Goal: Information Seeking & Learning: Learn about a topic

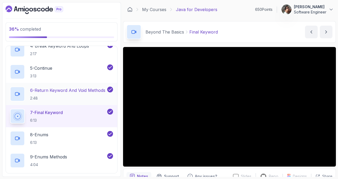
scroll to position [195, 0]
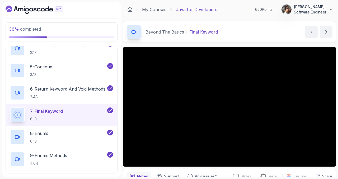
click at [54, 110] on p "7 - Final Keyword" at bounding box center [46, 111] width 33 height 6
click at [67, 136] on div "8 - Enums 6:13" at bounding box center [58, 136] width 96 height 15
click at [48, 137] on h2 "8 - Enums 6:13" at bounding box center [39, 137] width 18 height 14
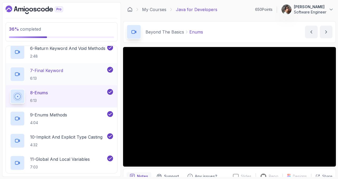
scroll to position [236, 0]
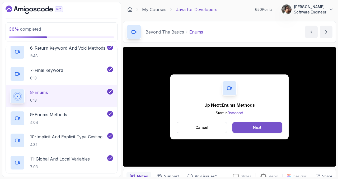
click at [241, 126] on button "Next" at bounding box center [257, 127] width 50 height 11
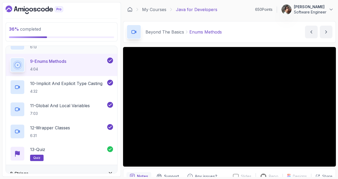
scroll to position [291, 0]
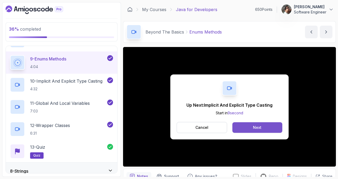
click at [247, 126] on button "Next" at bounding box center [257, 127] width 50 height 11
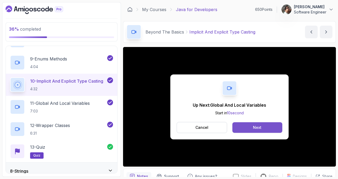
click at [257, 125] on div "Next" at bounding box center [257, 127] width 8 height 5
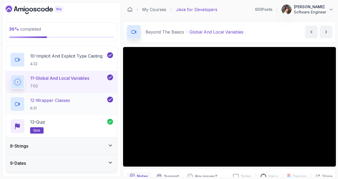
scroll to position [317, 0]
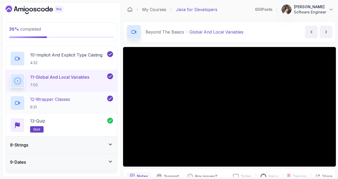
click at [64, 104] on h2 "12 - Wrapper Classes 6:31" at bounding box center [50, 103] width 40 height 14
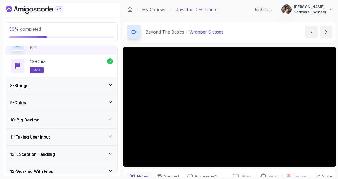
scroll to position [378, 0]
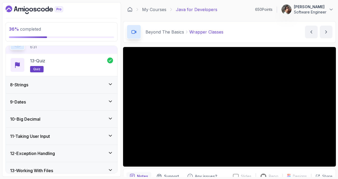
click at [82, 85] on div "8 - Strings" at bounding box center [61, 84] width 103 height 6
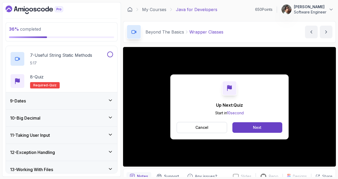
scroll to position [257, 0]
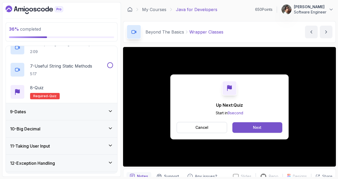
click at [257, 128] on div "Next" at bounding box center [257, 127] width 8 height 5
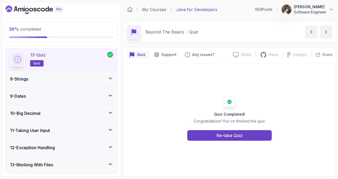
scroll to position [384, 0]
click at [61, 83] on div "8 - Strings" at bounding box center [61, 78] width 111 height 17
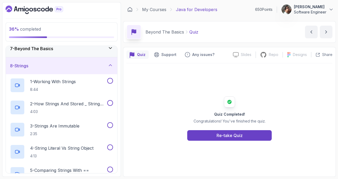
scroll to position [109, 0]
click at [57, 79] on p "1 - Working With Strings" at bounding box center [53, 81] width 46 height 6
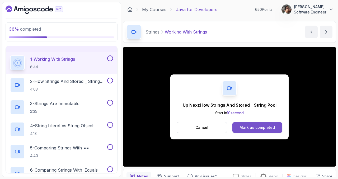
click at [252, 124] on button "Mark as completed" at bounding box center [257, 127] width 50 height 11
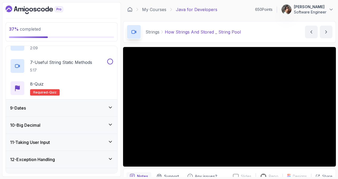
click at [92, 108] on div "9 - Dates" at bounding box center [61, 108] width 103 height 6
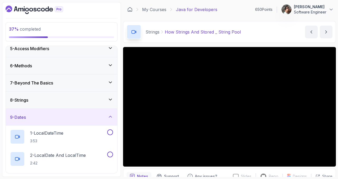
scroll to position [75, 0]
click at [90, 102] on div "8 - Strings" at bounding box center [61, 99] width 103 height 6
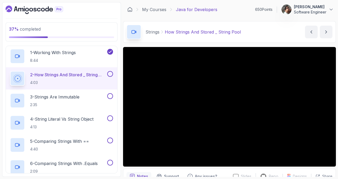
scroll to position [137, 0]
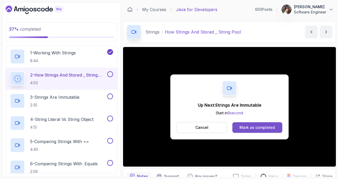
click at [247, 123] on button "Mark as completed" at bounding box center [257, 127] width 50 height 11
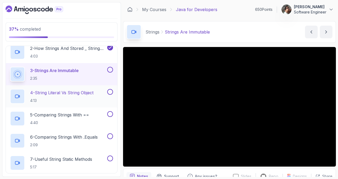
scroll to position [163, 0]
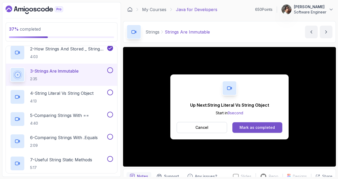
click at [255, 131] on button "Mark as completed" at bounding box center [257, 127] width 50 height 11
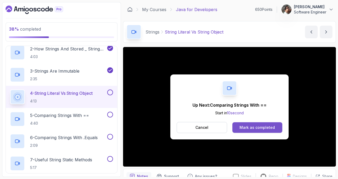
click at [259, 127] on div "Mark as completed" at bounding box center [256, 127] width 35 height 5
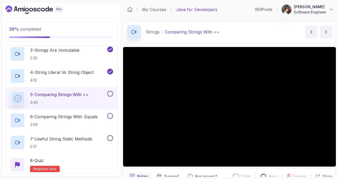
scroll to position [185, 0]
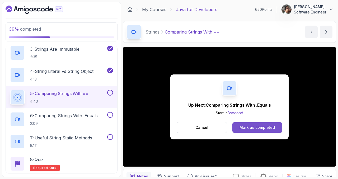
click at [256, 126] on div "Mark as completed" at bounding box center [256, 127] width 35 height 5
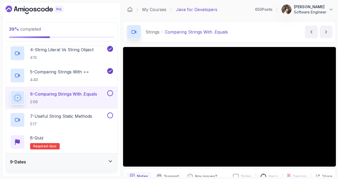
scroll to position [208, 0]
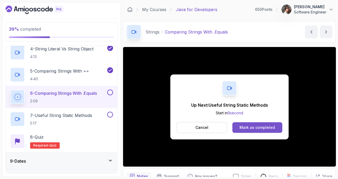
click at [261, 123] on button "Mark as completed" at bounding box center [257, 127] width 50 height 11
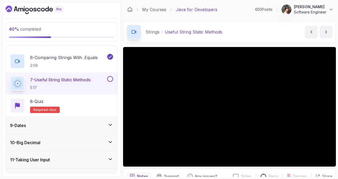
scroll to position [254, 0]
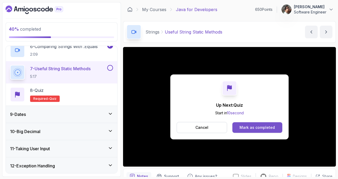
click at [251, 130] on button "Mark as completed" at bounding box center [257, 127] width 50 height 11
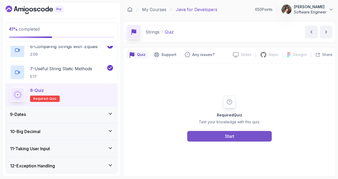
click at [239, 134] on button "Start" at bounding box center [229, 136] width 84 height 11
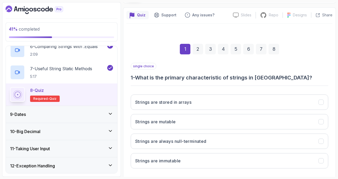
scroll to position [65, 0]
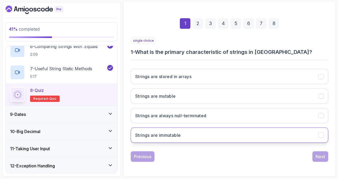
click at [214, 132] on button "Strings are immutable" at bounding box center [229, 134] width 197 height 15
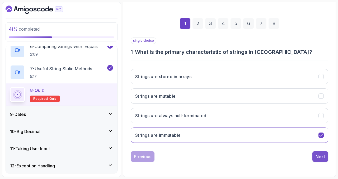
drag, startPoint x: 326, startPoint y: 159, endPoint x: 319, endPoint y: 157, distance: 7.5
click at [326, 159] on button "Next" at bounding box center [320, 156] width 16 height 11
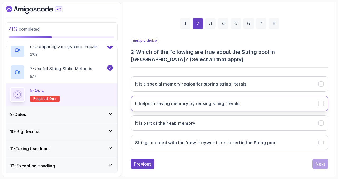
scroll to position [73, 0]
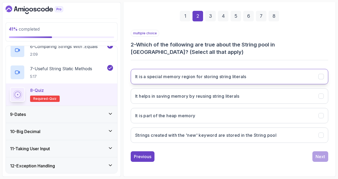
click at [225, 81] on button "It is a special memory region for storing string literals" at bounding box center [229, 76] width 197 height 15
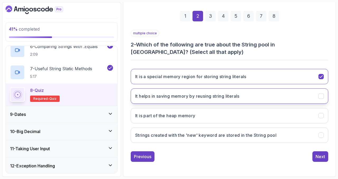
click at [224, 94] on h3 "It helps in saving memory by reusing string literals" at bounding box center [187, 96] width 104 height 6
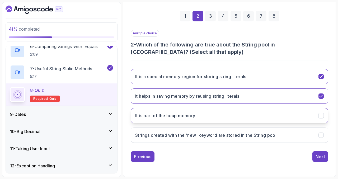
click at [226, 121] on button "It is part of the heap memory" at bounding box center [229, 115] width 197 height 15
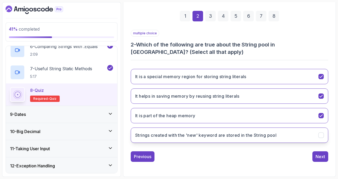
drag, startPoint x: 324, startPoint y: 155, endPoint x: 215, endPoint y: 126, distance: 112.3
click at [324, 155] on div "Next" at bounding box center [319, 156] width 9 height 6
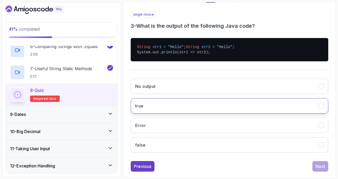
scroll to position [98, 0]
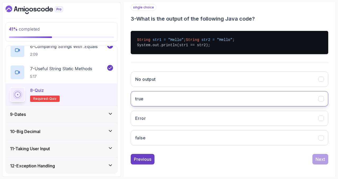
click at [195, 105] on button "true" at bounding box center [229, 98] width 197 height 15
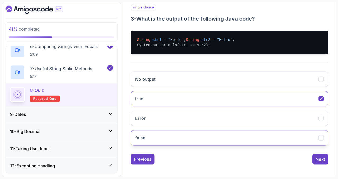
drag, startPoint x: 322, startPoint y: 165, endPoint x: 272, endPoint y: 142, distance: 55.9
click at [322, 162] on div "Next" at bounding box center [319, 159] width 9 height 6
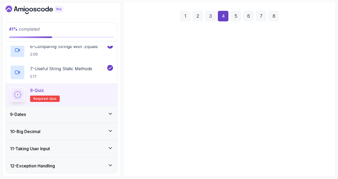
scroll to position [65, 0]
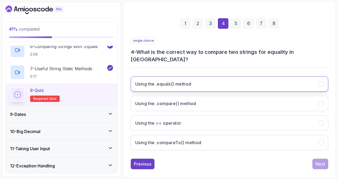
click at [227, 83] on button "Using the .equals() method" at bounding box center [229, 83] width 197 height 15
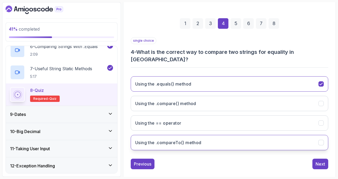
drag, startPoint x: 319, startPoint y: 156, endPoint x: 257, endPoint y: 136, distance: 65.4
click at [318, 161] on div "Next" at bounding box center [319, 164] width 9 height 6
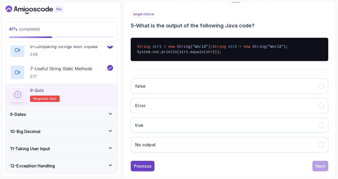
scroll to position [100, 0]
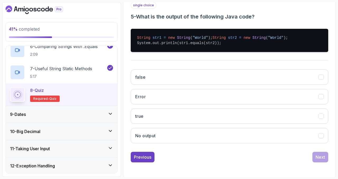
drag, startPoint x: 206, startPoint y: 121, endPoint x: 235, endPoint y: 130, distance: 30.2
click at [206, 121] on button "true" at bounding box center [229, 115] width 197 height 15
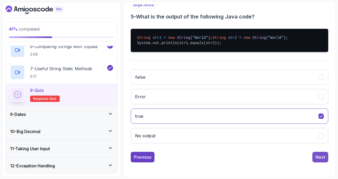
click at [317, 160] on div "Next" at bounding box center [319, 157] width 9 height 6
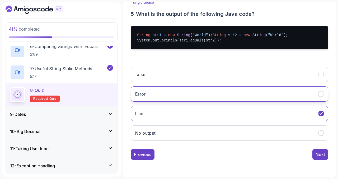
scroll to position [73, 0]
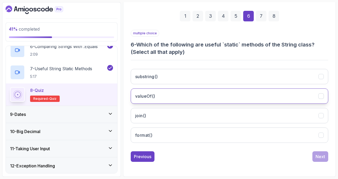
click at [220, 93] on button "valueOf()" at bounding box center [229, 95] width 197 height 15
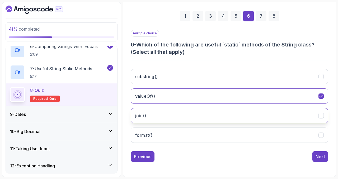
click at [219, 112] on button "join()" at bounding box center [229, 115] width 197 height 15
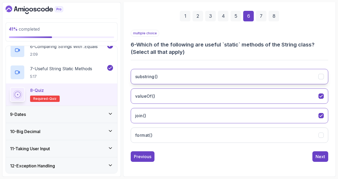
click at [216, 80] on button "substring()" at bounding box center [229, 76] width 197 height 15
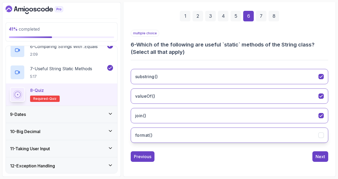
click at [215, 141] on button "format()" at bounding box center [229, 134] width 197 height 15
drag, startPoint x: 319, startPoint y: 154, endPoint x: 268, endPoint y: 129, distance: 56.3
click at [318, 154] on div "Next" at bounding box center [319, 156] width 9 height 6
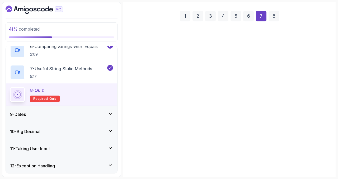
scroll to position [71, 0]
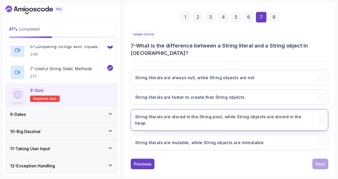
click at [237, 115] on h3 "String literals are stored in the String pool, while String objects are stored …" at bounding box center [223, 119] width 177 height 13
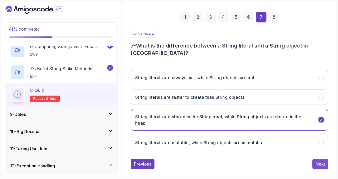
click at [322, 161] on div "Next" at bounding box center [319, 164] width 9 height 6
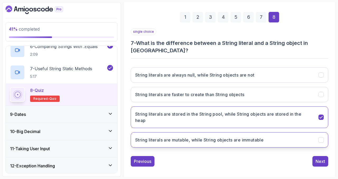
scroll to position [65, 0]
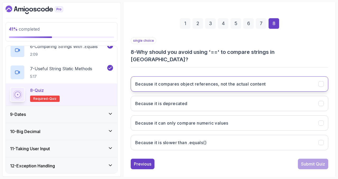
click at [257, 81] on h3 "Because it compares object references, not the actual content" at bounding box center [200, 84] width 130 height 6
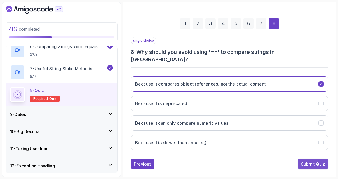
click at [315, 161] on div "Submit Quiz" at bounding box center [313, 164] width 24 height 6
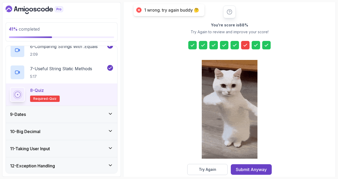
scroll to position [74, 0]
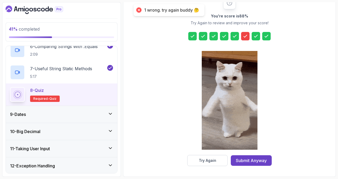
click at [241, 38] on div at bounding box center [245, 36] width 8 height 8
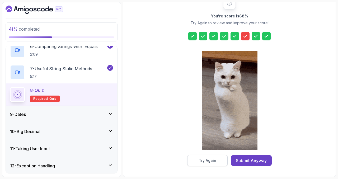
click at [216, 163] on button "Try Again" at bounding box center [207, 160] width 40 height 11
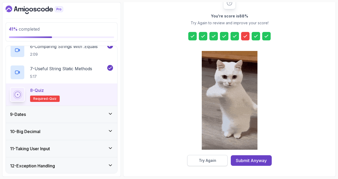
scroll to position [73, 0]
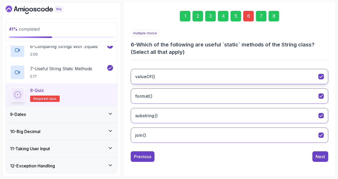
click at [286, 78] on button "valueOf()" at bounding box center [229, 76] width 197 height 15
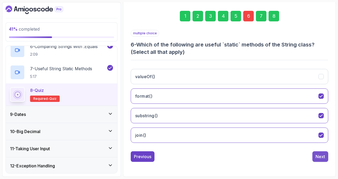
click at [324, 158] on div "Next" at bounding box center [319, 156] width 9 height 6
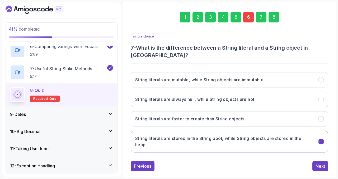
click at [323, 163] on div "Next" at bounding box center [319, 166] width 9 height 6
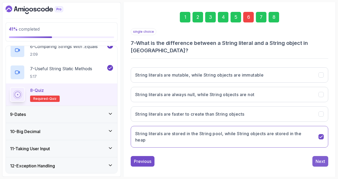
scroll to position [65, 0]
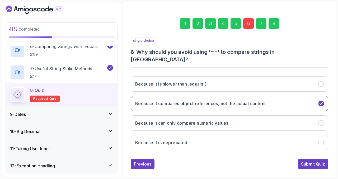
click at [323, 161] on div "Submit Quiz" at bounding box center [313, 164] width 24 height 6
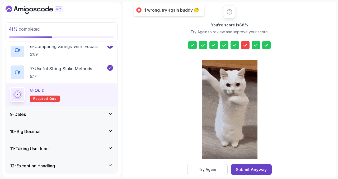
click at [205, 167] on div "Try Again" at bounding box center [207, 169] width 17 height 5
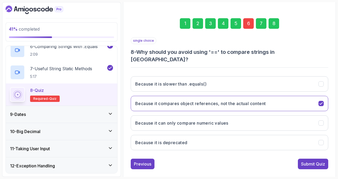
click at [248, 23] on div "6" at bounding box center [248, 23] width 11 height 11
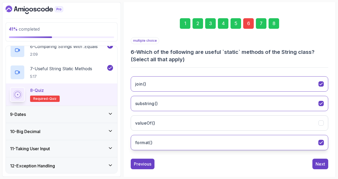
click at [238, 145] on button "format()" at bounding box center [229, 142] width 197 height 15
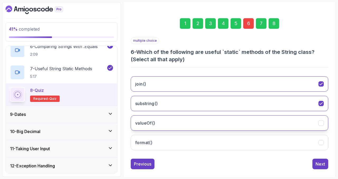
click at [242, 122] on button "valueOf()" at bounding box center [229, 122] width 197 height 15
drag, startPoint x: 320, startPoint y: 165, endPoint x: 316, endPoint y: 165, distance: 4.7
click at [320, 165] on div "Next" at bounding box center [319, 164] width 9 height 6
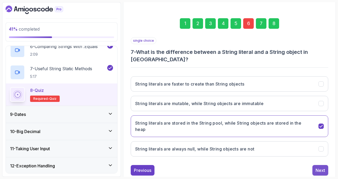
click at [322, 167] on div "Next" at bounding box center [319, 170] width 9 height 6
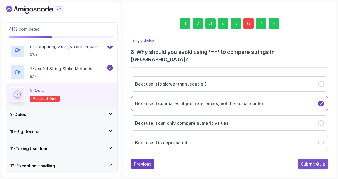
click at [319, 161] on div "Submit Quiz" at bounding box center [313, 164] width 24 height 6
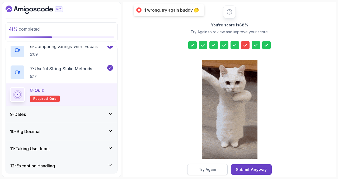
click at [214, 167] on div "Try Again" at bounding box center [207, 169] width 17 height 5
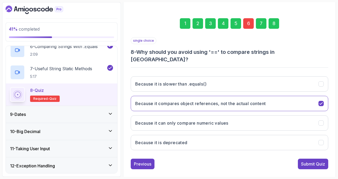
click at [242, 22] on div "1 2 3 4 5 6 7 8" at bounding box center [229, 23] width 197 height 27
click at [246, 23] on div "6" at bounding box center [248, 23] width 11 height 11
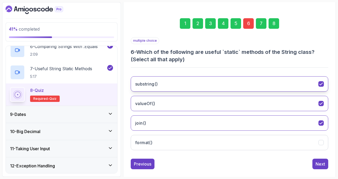
scroll to position [73, 0]
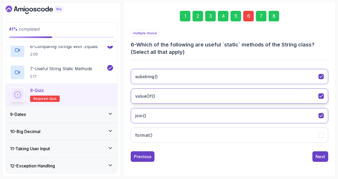
click at [244, 93] on button "valueOf()" at bounding box center [229, 95] width 197 height 15
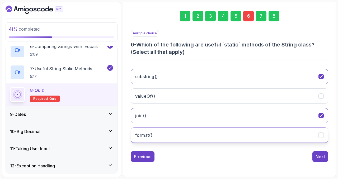
click at [233, 133] on button "format()" at bounding box center [229, 134] width 197 height 15
click at [317, 156] on div "Next" at bounding box center [319, 156] width 9 height 6
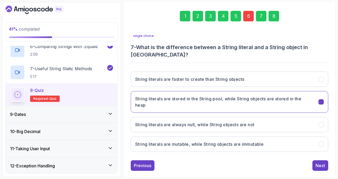
scroll to position [71, 0]
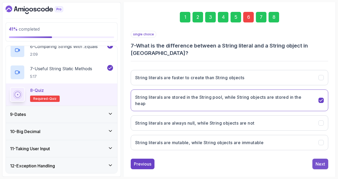
click at [327, 158] on button "Next" at bounding box center [320, 163] width 16 height 11
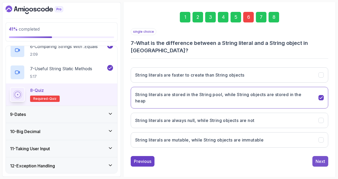
scroll to position [65, 0]
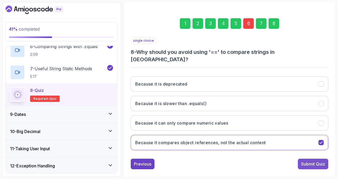
click at [323, 161] on div "Submit Quiz" at bounding box center [313, 164] width 24 height 6
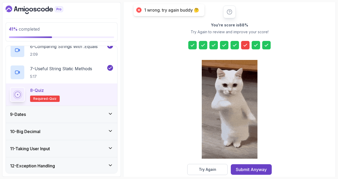
click at [264, 169] on div "Submit Anyway" at bounding box center [250, 169] width 31 height 6
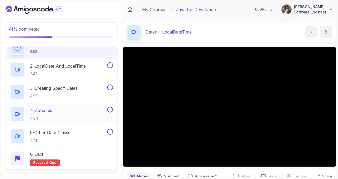
scroll to position [160, 0]
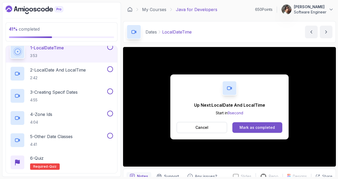
click at [258, 129] on div "Mark as completed" at bounding box center [256, 127] width 35 height 5
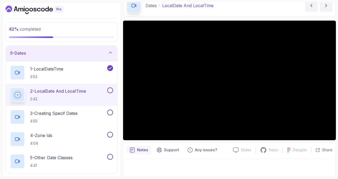
scroll to position [139, 0]
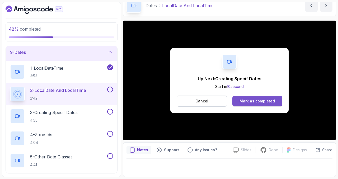
click at [256, 102] on div "Mark as completed" at bounding box center [256, 100] width 35 height 5
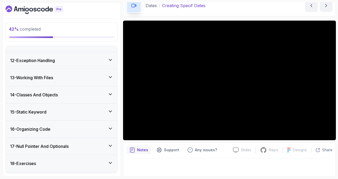
scroll to position [316, 0]
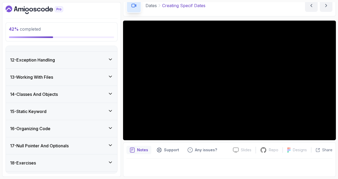
click at [66, 74] on div "13 - Working With Files" at bounding box center [61, 77] width 103 height 6
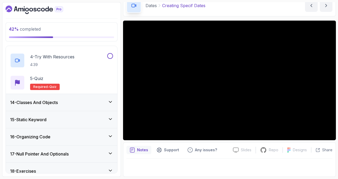
scroll to position [309, 0]
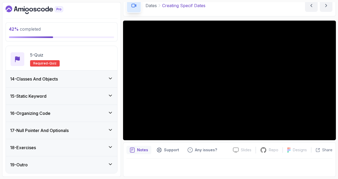
click at [65, 77] on div "14 - Classes And Objects" at bounding box center [61, 79] width 103 height 6
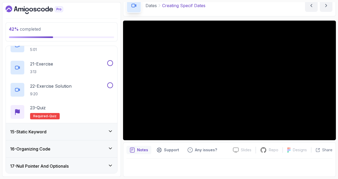
scroll to position [708, 0]
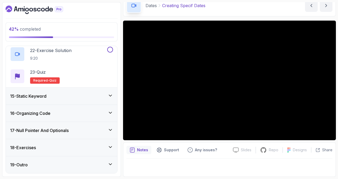
click at [58, 96] on div "15 - Static Keyword" at bounding box center [61, 96] width 103 height 6
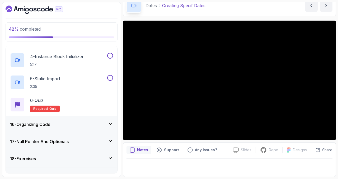
scroll to position [331, 0]
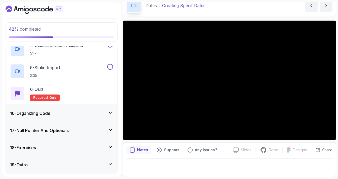
click at [57, 108] on div "16 - Organizing Code" at bounding box center [61, 113] width 111 height 17
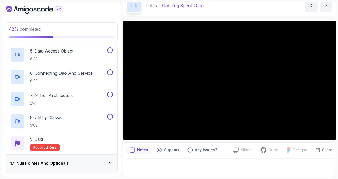
scroll to position [398, 0]
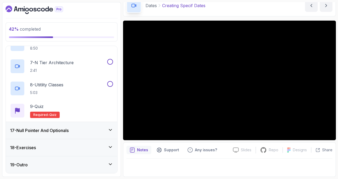
click at [61, 128] on h3 "17 - Null Pointer And Optionals" at bounding box center [39, 130] width 59 height 6
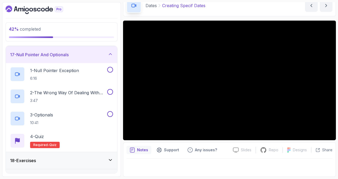
scroll to position [287, 0]
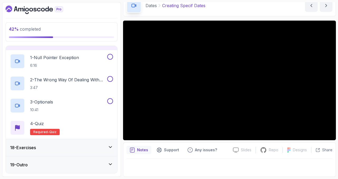
click at [66, 143] on div "18 - Exercises" at bounding box center [61, 147] width 111 height 17
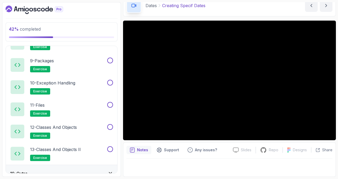
scroll to position [486, 0]
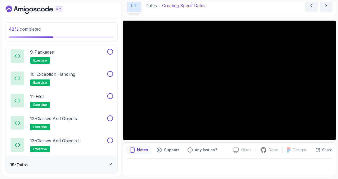
click at [59, 162] on div "19 - Outro" at bounding box center [61, 164] width 103 height 6
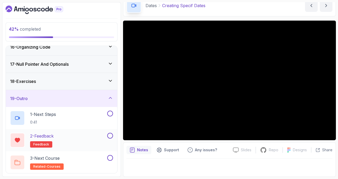
scroll to position [265, 0]
click at [30, 11] on icon "Dashboard" at bounding box center [31, 10] width 4 height 4
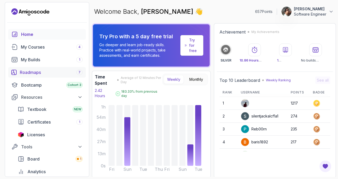
click at [31, 72] on div "Roadmaps 7" at bounding box center [51, 72] width 63 height 6
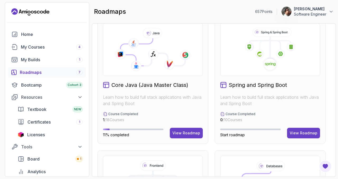
scroll to position [144, 0]
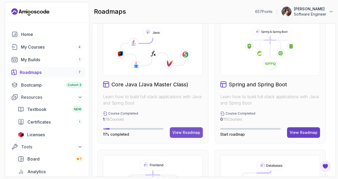
click at [195, 132] on div "View Roadmap" at bounding box center [186, 132] width 28 height 5
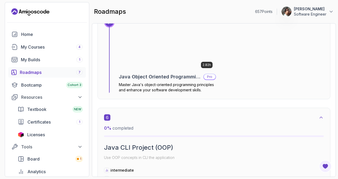
scroll to position [1055, 0]
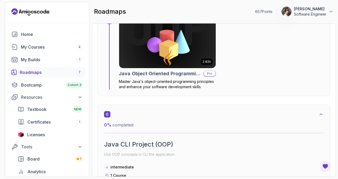
click at [167, 74] on h2 "Java Object Oriented Programming" at bounding box center [160, 73] width 82 height 7
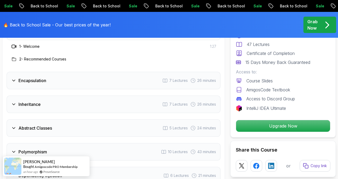
scroll to position [740, 0]
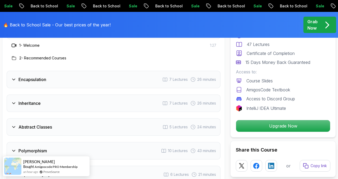
click at [168, 77] on div "7 Lectures" at bounding box center [174, 79] width 25 height 5
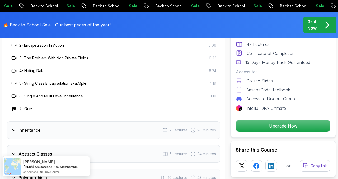
scroll to position [781, 0]
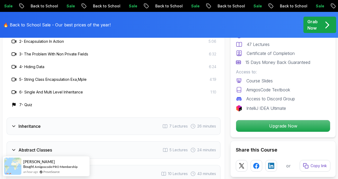
click at [149, 117] on div "Inheritance 7 Lectures 26 minutes" at bounding box center [114, 125] width 214 height 17
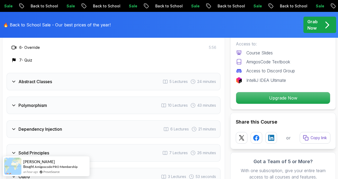
scroll to position [849, 0]
click at [141, 103] on div "Polymorphism 10 Lectures 43 minutes" at bounding box center [114, 105] width 214 height 17
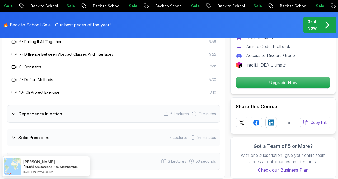
scroll to position [903, 0]
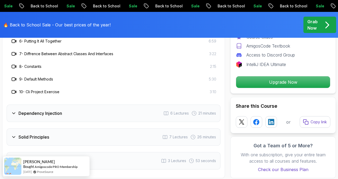
click at [141, 108] on div "Dependency Injection 6 Lectures 21 minutes" at bounding box center [114, 112] width 214 height 17
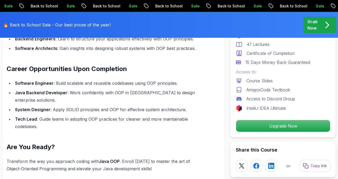
scroll to position [534, 0]
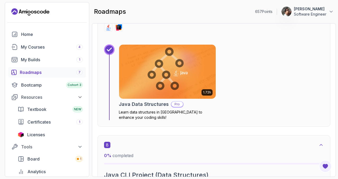
scroll to position [1413, 0]
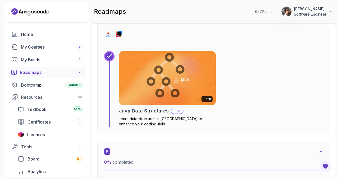
click at [191, 86] on img at bounding box center [167, 78] width 101 height 57
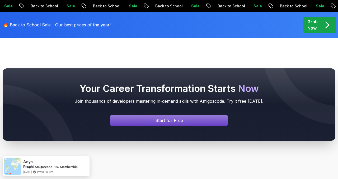
scroll to position [176, 0]
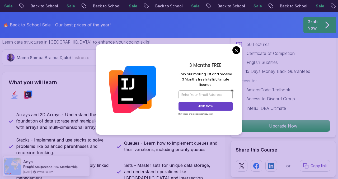
drag, startPoint x: 237, startPoint y: 50, endPoint x: 233, endPoint y: 52, distance: 4.5
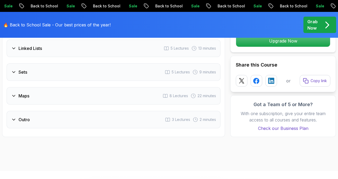
scroll to position [923, 0]
click at [153, 96] on div "Maps 8 Lectures 22 minutes" at bounding box center [114, 94] width 214 height 17
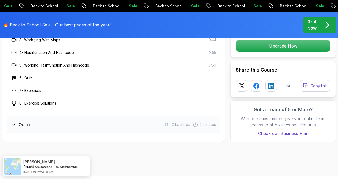
scroll to position [969, 0]
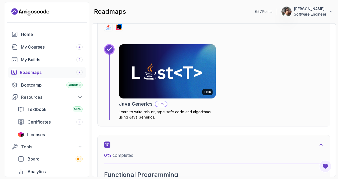
scroll to position [1815, 0]
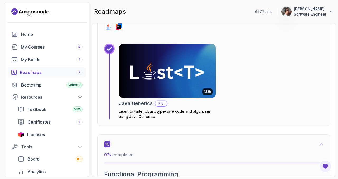
click at [195, 78] on img at bounding box center [167, 70] width 101 height 57
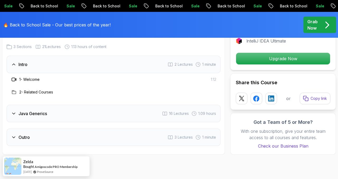
scroll to position [743, 0]
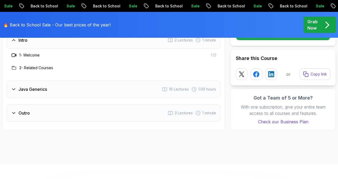
click at [179, 86] on span "16 Lectures" at bounding box center [179, 88] width 20 height 5
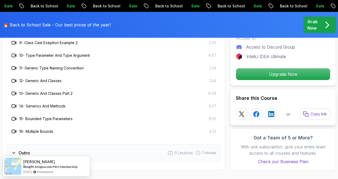
scroll to position [886, 0]
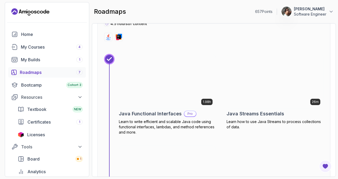
scroll to position [2006, 0]
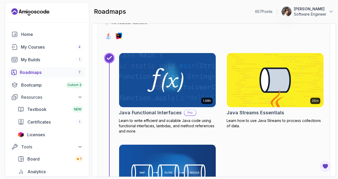
click at [251, 75] on img at bounding box center [274, 80] width 101 height 57
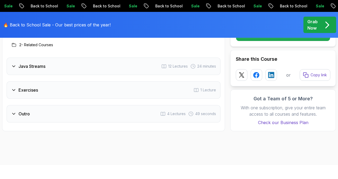
scroll to position [772, 0]
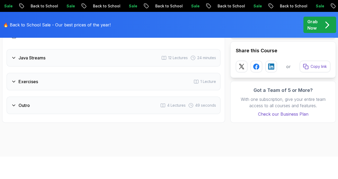
click at [152, 59] on div "Java Streams 12 Lectures 24 minutes" at bounding box center [114, 57] width 214 height 17
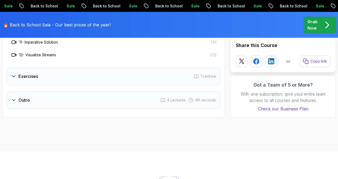
scroll to position [905, 0]
click at [149, 79] on div "Exercises 1 Lecture" at bounding box center [114, 75] width 214 height 17
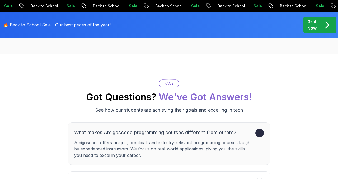
scroll to position [860, 0]
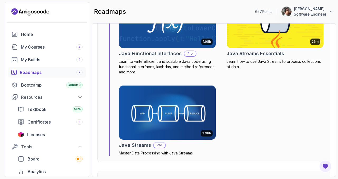
scroll to position [2074, 0]
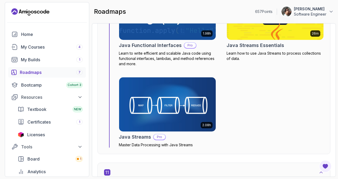
click at [153, 83] on img at bounding box center [167, 104] width 101 height 57
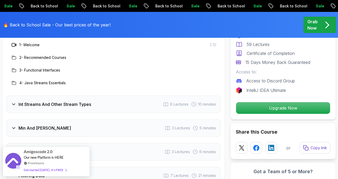
scroll to position [743, 0]
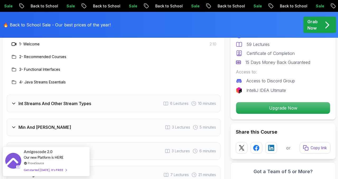
click at [147, 95] on div "Int Streams And Other Stream Types 6 Lectures 10 minutes" at bounding box center [114, 103] width 214 height 17
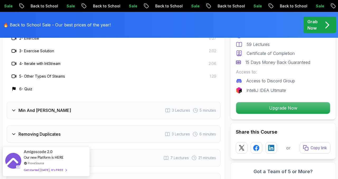
scroll to position [788, 0]
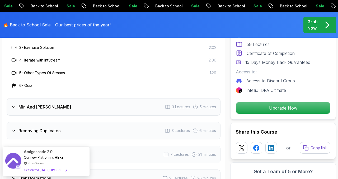
click at [139, 98] on div "Min And Max 3 Lectures 5 minutes" at bounding box center [114, 106] width 214 height 17
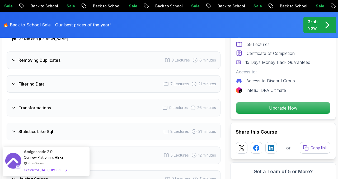
scroll to position [822, 0]
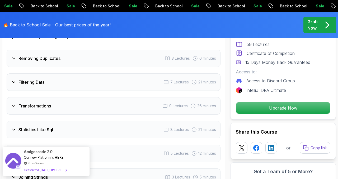
click at [137, 80] on div "Filtering Data 7 Lectures 21 minutes" at bounding box center [114, 81] width 214 height 17
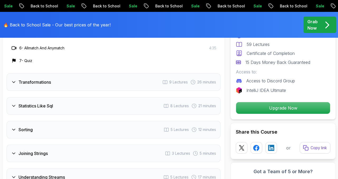
scroll to position [897, 0]
click at [128, 97] on div "Statistics Like Sql 8 Lectures 21 minutes" at bounding box center [114, 105] width 214 height 17
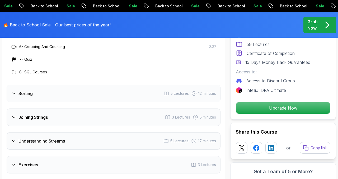
scroll to position [948, 0]
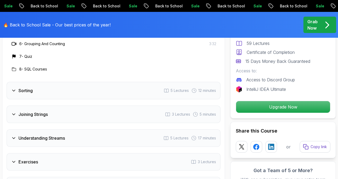
click at [128, 88] on div "Sorting 5 Lectures 12 minutes" at bounding box center [114, 90] width 214 height 17
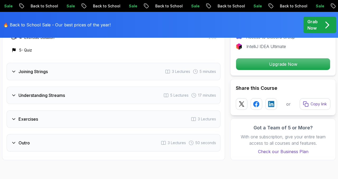
scroll to position [958, 0]
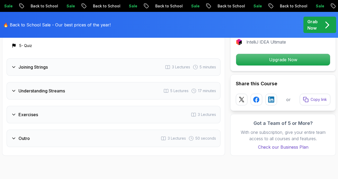
click at [126, 68] on div "Joining Strings 3 Lectures 5 minutes" at bounding box center [114, 66] width 214 height 17
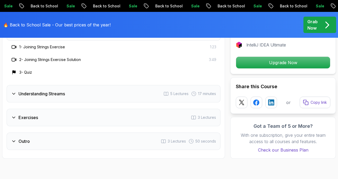
scroll to position [931, 0]
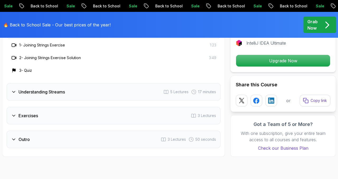
click at [126, 83] on div "Understanding Streams 5 Lectures 17 minutes" at bounding box center [114, 91] width 214 height 17
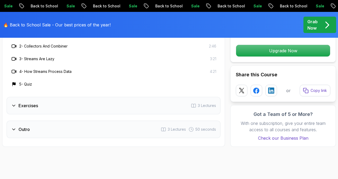
scroll to position [967, 0]
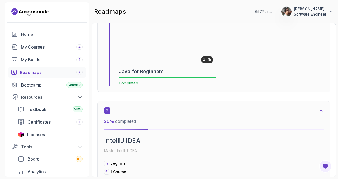
scroll to position [357, 0]
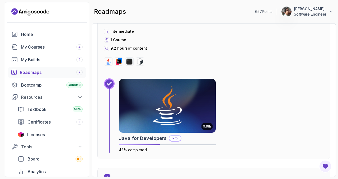
scroll to position [582, 0]
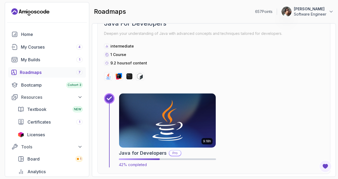
click at [204, 107] on img at bounding box center [167, 120] width 101 height 57
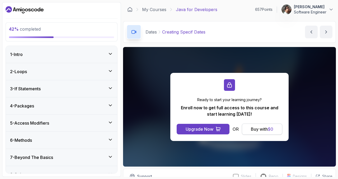
click at [253, 128] on div "Buy with $ 0" at bounding box center [262, 129] width 22 height 6
click at [330, 7] on icon at bounding box center [330, 9] width 5 height 5
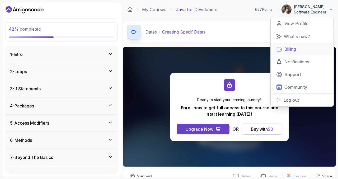
click at [285, 51] on p "Billing" at bounding box center [290, 49] width 12 height 6
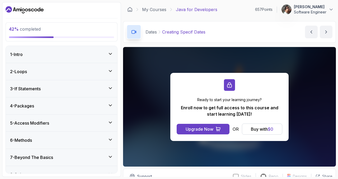
click at [317, 12] on p "Software Engineer" at bounding box center [309, 11] width 32 height 5
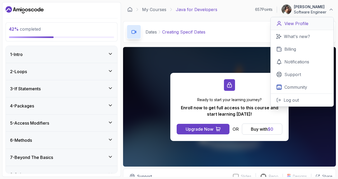
click at [297, 23] on p "View Profile" at bounding box center [296, 23] width 24 height 6
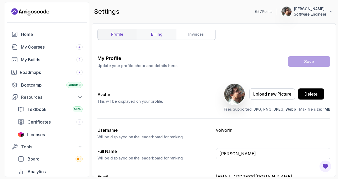
drag, startPoint x: 165, startPoint y: 37, endPoint x: 168, endPoint y: 38, distance: 3.5
click at [165, 37] on link "billing" at bounding box center [156, 34] width 39 height 11
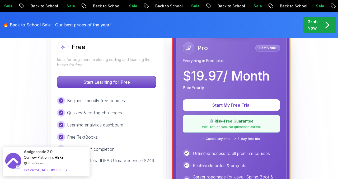
scroll to position [161, 0]
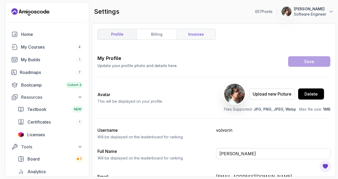
click at [195, 36] on link "invoices" at bounding box center [195, 34] width 39 height 11
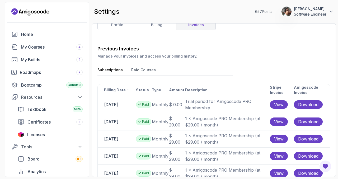
scroll to position [9, 0]
click at [145, 69] on button "Paid Courses" at bounding box center [143, 72] width 25 height 8
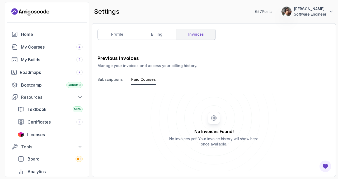
click at [111, 77] on button "Subscriptions" at bounding box center [109, 81] width 25 height 8
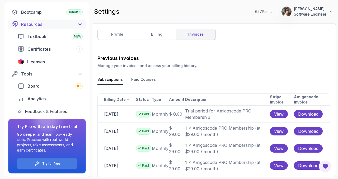
click at [36, 25] on div "Resources" at bounding box center [51, 24] width 61 height 6
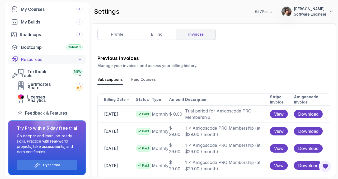
scroll to position [35, 0]
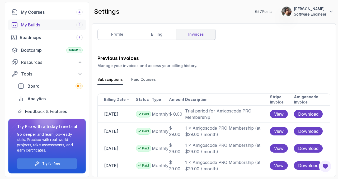
click at [36, 26] on div "My Builds 1" at bounding box center [52, 25] width 62 height 6
click at [35, 35] on div "Roadmaps 7" at bounding box center [51, 37] width 63 height 6
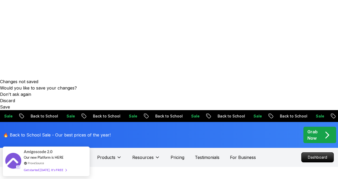
scroll to position [105, 0]
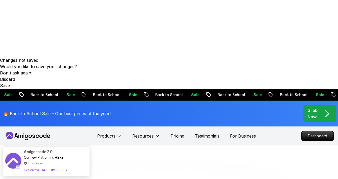
scroll to position [0, 0]
